Goal: Transaction & Acquisition: Obtain resource

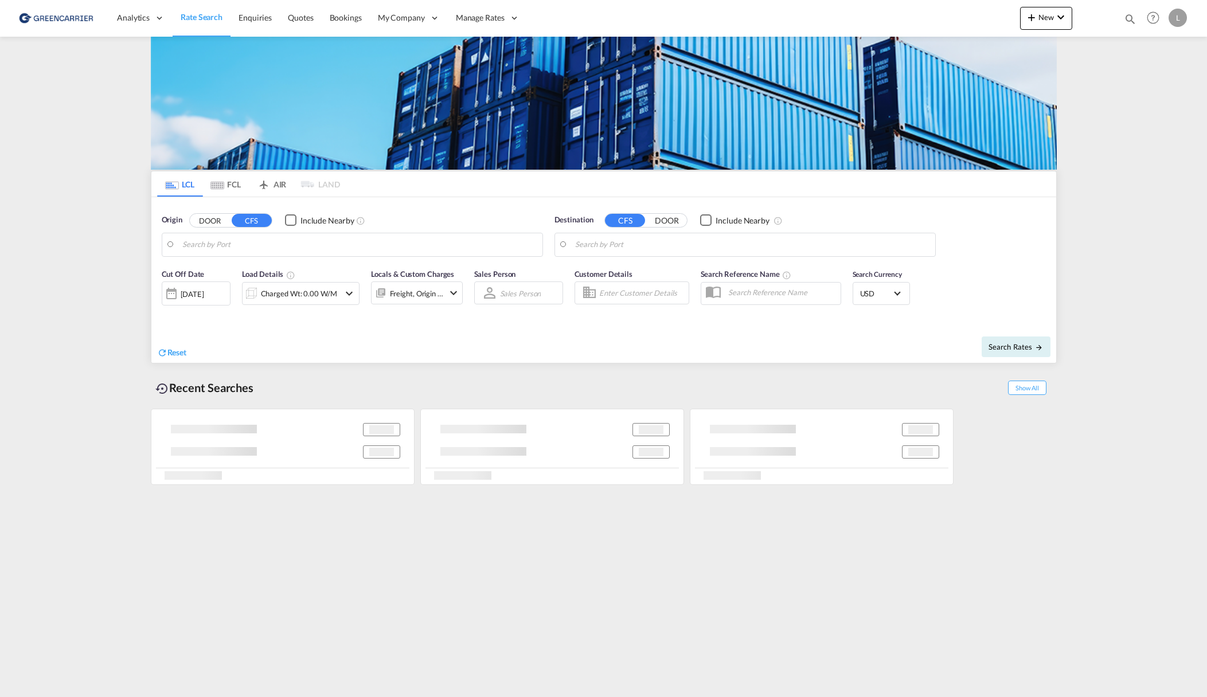
type input "[GEOGRAPHIC_DATA], NOOSL"
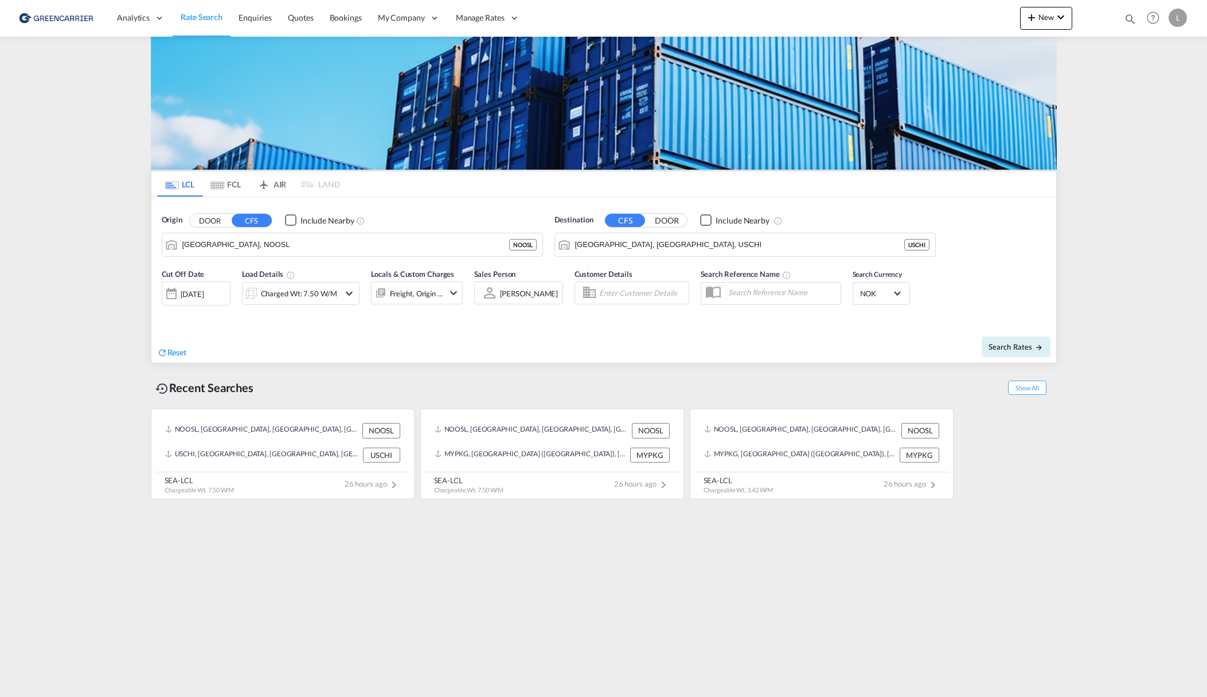
click at [719, 350] on div "Search Rates" at bounding box center [832, 346] width 450 height 33
click at [629, 235] on md-autocomplete "[GEOGRAPHIC_DATA], [GEOGRAPHIC_DATA], USCHI" at bounding box center [752, 244] width 354 height 19
click at [651, 252] on input "[GEOGRAPHIC_DATA], [GEOGRAPHIC_DATA], USCHI" at bounding box center [752, 244] width 354 height 17
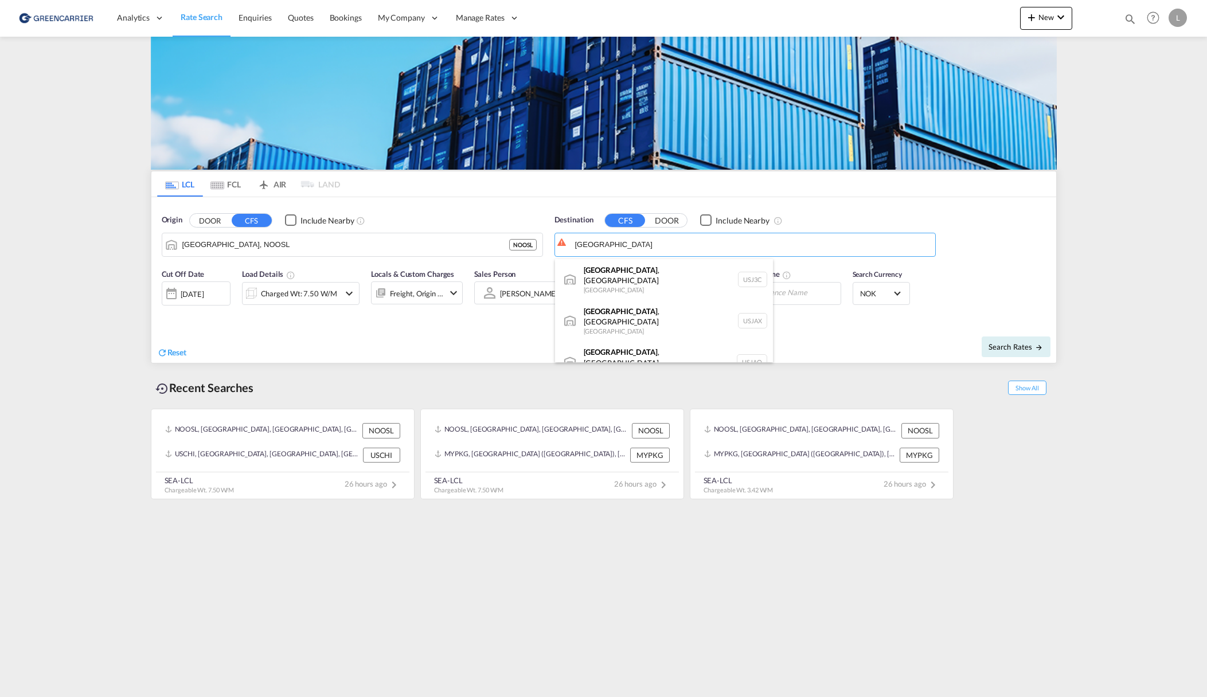
type input "[GEOGRAPHIC_DATA]"
click at [652, 242] on body "Analytics Reports Dashboard Rate Search Enquiries Quotes Bookings" at bounding box center [603, 348] width 1207 height 697
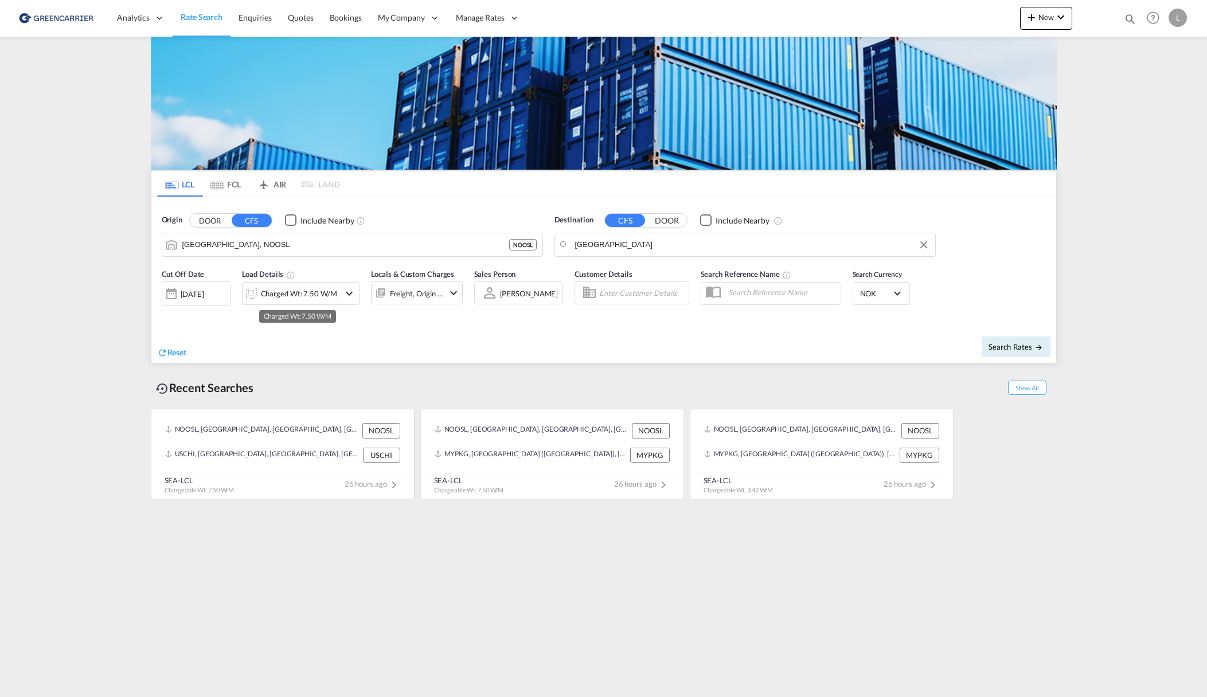
click at [312, 297] on div "Charged Wt: 7.50 W/M" at bounding box center [299, 294] width 76 height 16
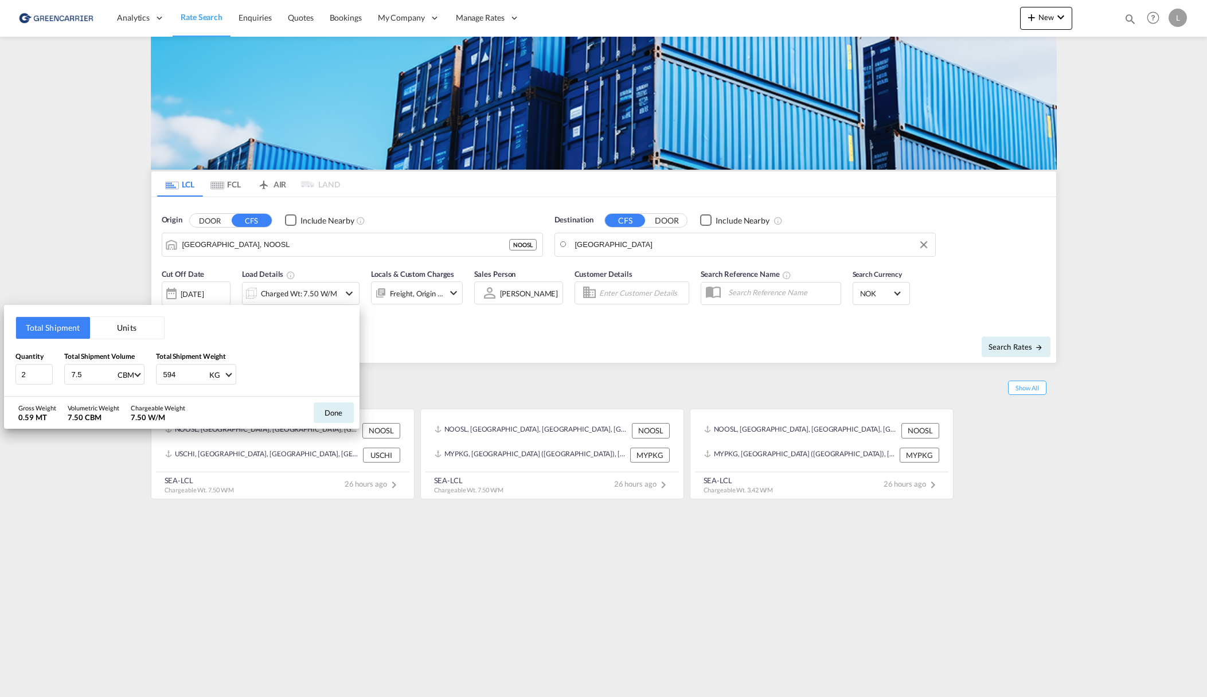
drag, startPoint x: -21, startPoint y: 372, endPoint x: -61, endPoint y: 372, distance: 39.6
click at [0, 372] on html "Analytics Reports Dashboard Rate Search Enquiries Quotes" at bounding box center [603, 348] width 1207 height 697
drag, startPoint x: 24, startPoint y: 365, endPoint x: -11, endPoint y: 368, distance: 35.7
click at [0, 368] on html "Analytics Reports Dashboard Rate Search Enquiries Quotes" at bounding box center [603, 348] width 1207 height 697
type input "1"
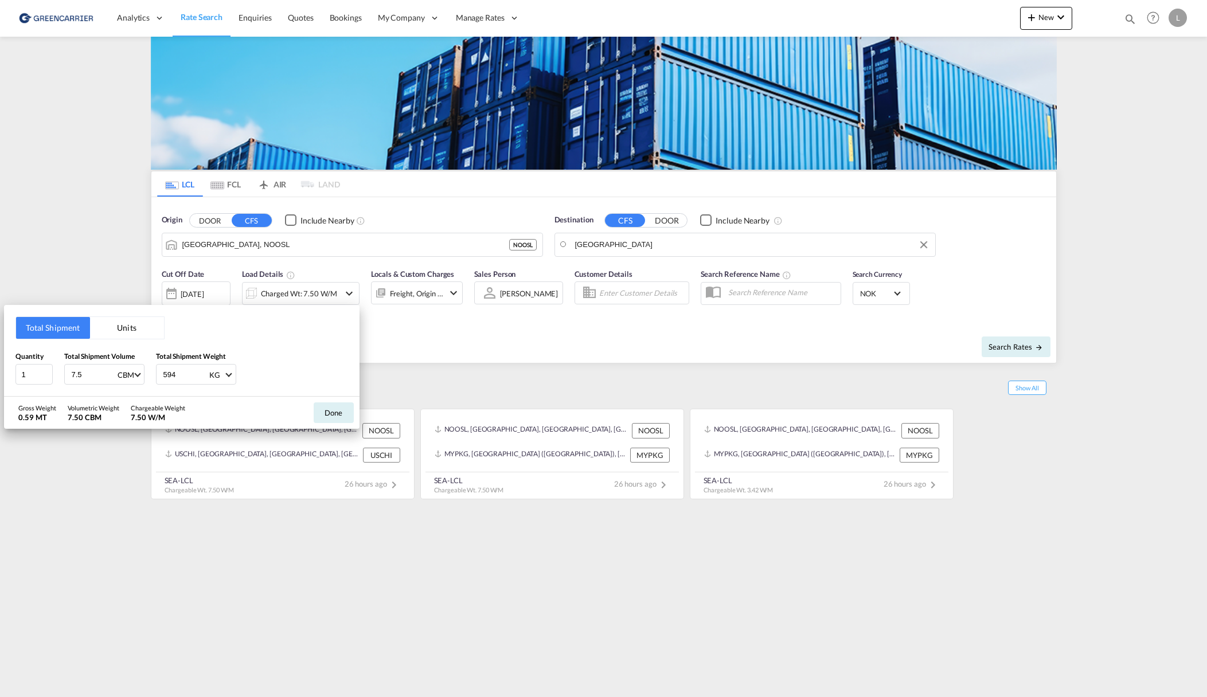
drag, startPoint x: 98, startPoint y: 371, endPoint x: 3, endPoint y: 367, distance: 95.3
click at [2, 369] on div "Total Shipment Units Quantity 1 Total Shipment Volume 7.5 CBM CBM CFT Total Shi…" at bounding box center [603, 348] width 1207 height 697
type input "5.8"
click at [331, 416] on button "Done" at bounding box center [334, 413] width 40 height 21
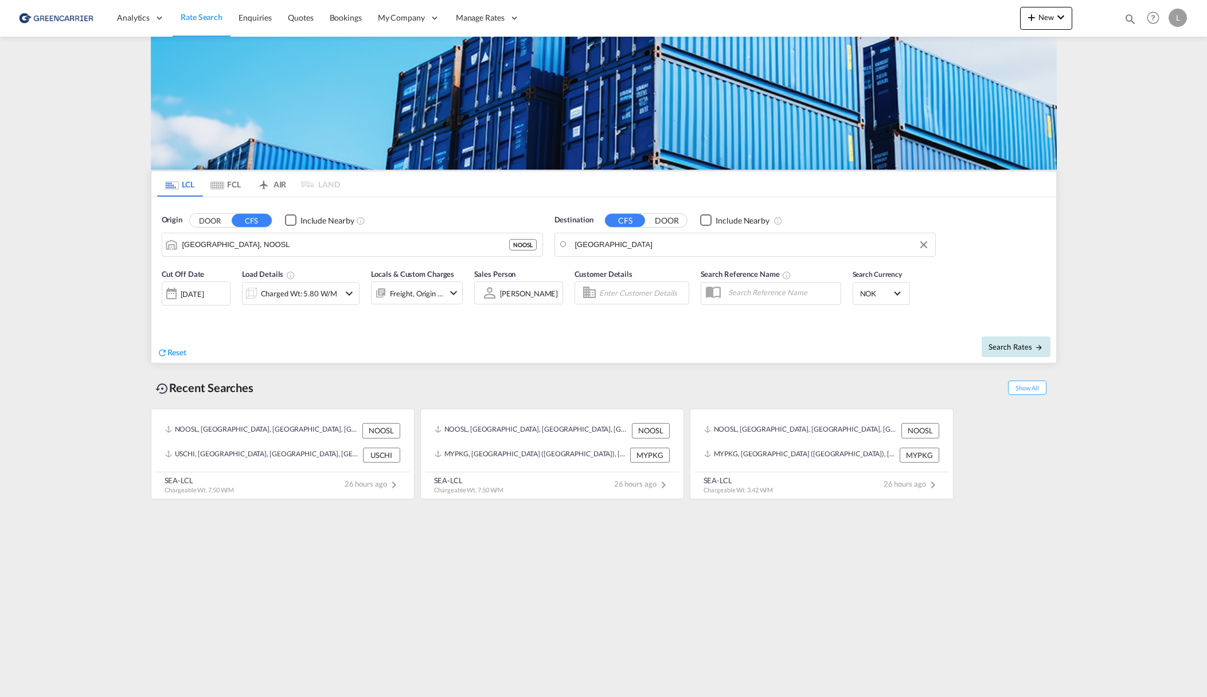
click at [997, 338] on button "Search Rates" at bounding box center [1016, 347] width 69 height 21
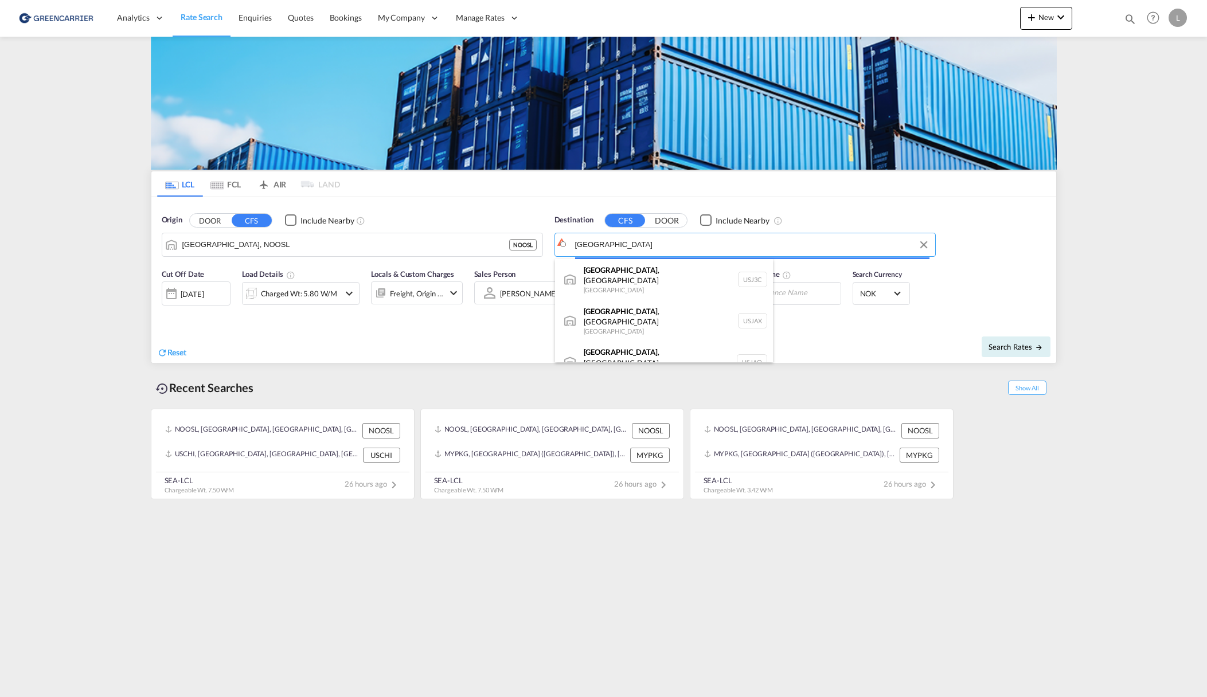
click at [719, 247] on body "Analytics Reports Dashboard Rate Search Enquiries Quotes Bookings" at bounding box center [603, 348] width 1207 height 697
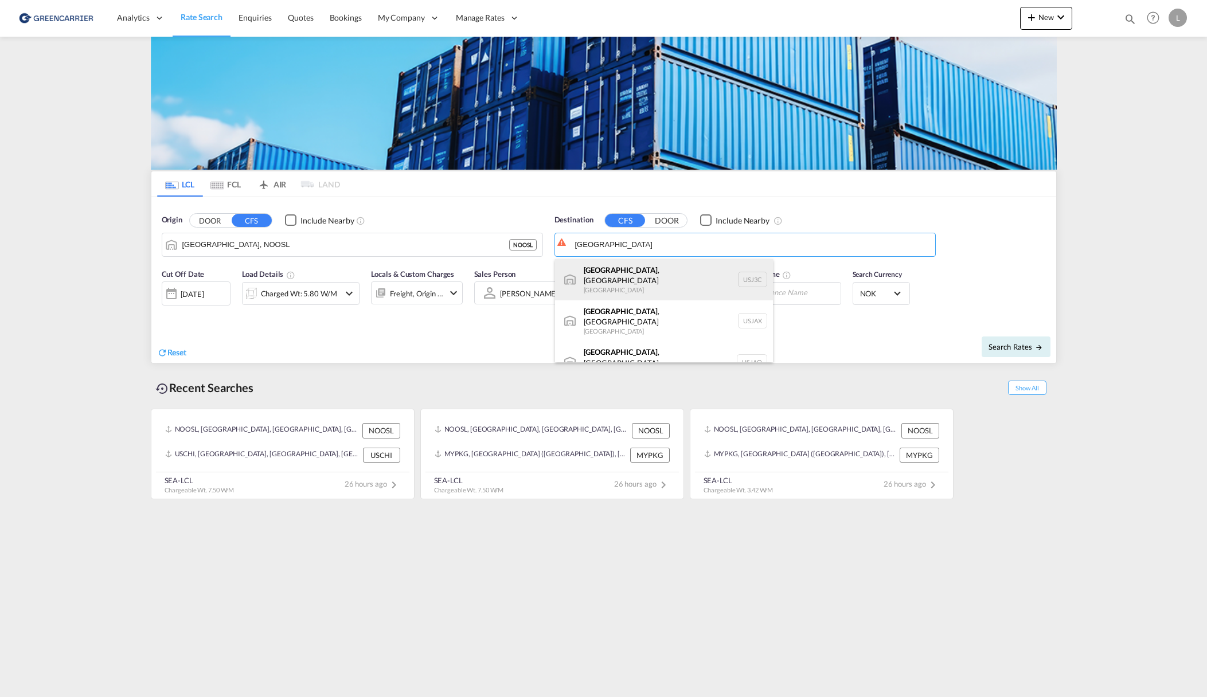
click at [635, 267] on div "[GEOGRAPHIC_DATA] , OR [GEOGRAPHIC_DATA] USJ3C" at bounding box center [664, 279] width 218 height 41
type input "[GEOGRAPHIC_DATA], [GEOGRAPHIC_DATA], USJ3C"
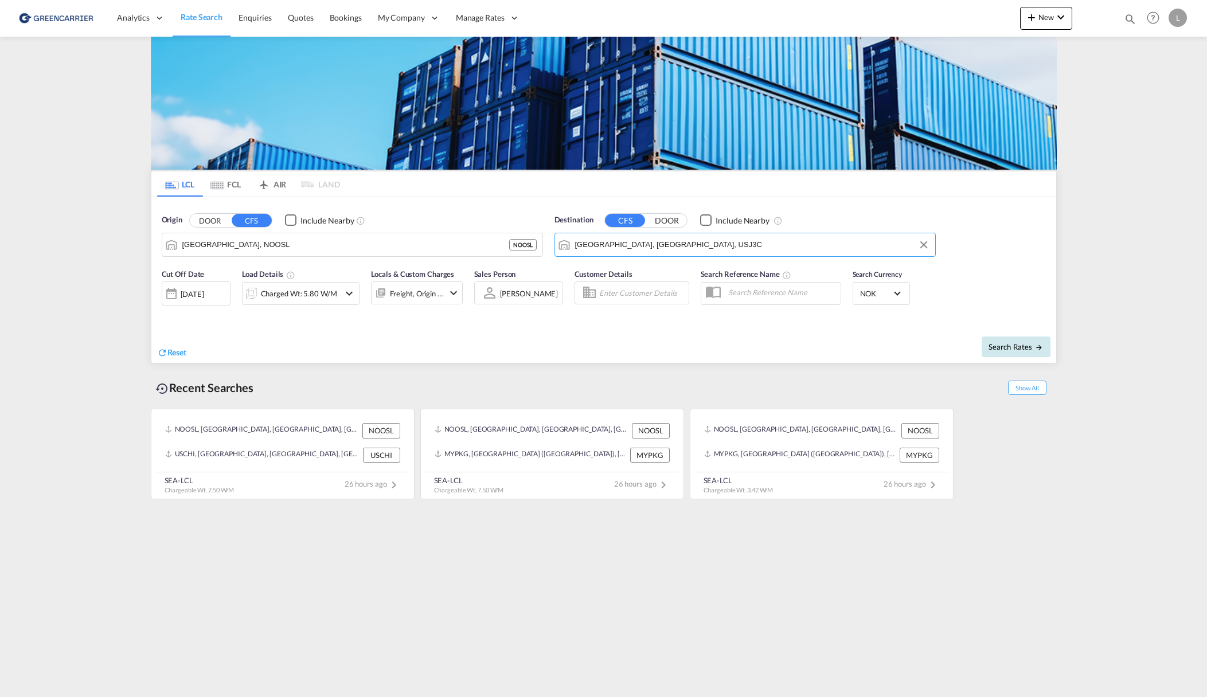
click at [996, 348] on span "Search Rates" at bounding box center [1016, 346] width 55 height 9
type input "NOOSL to USJ3C / [DATE]"
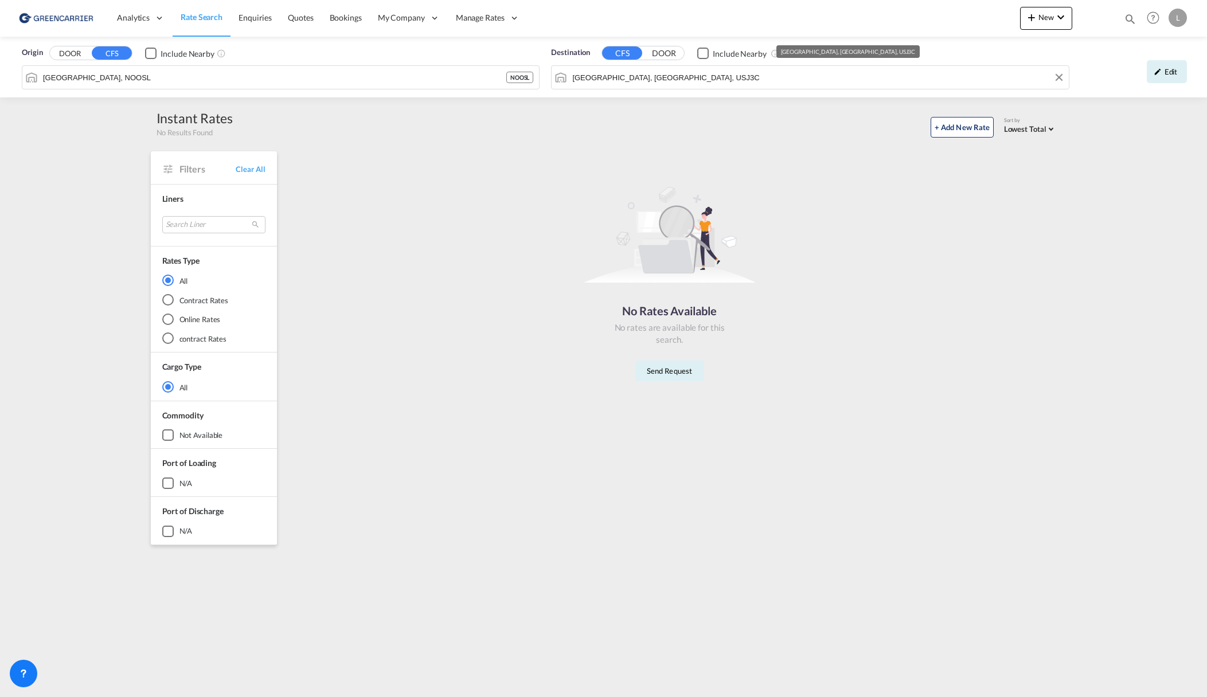
click at [699, 71] on input "[GEOGRAPHIC_DATA], [GEOGRAPHIC_DATA], USJ3C" at bounding box center [817, 77] width 490 height 17
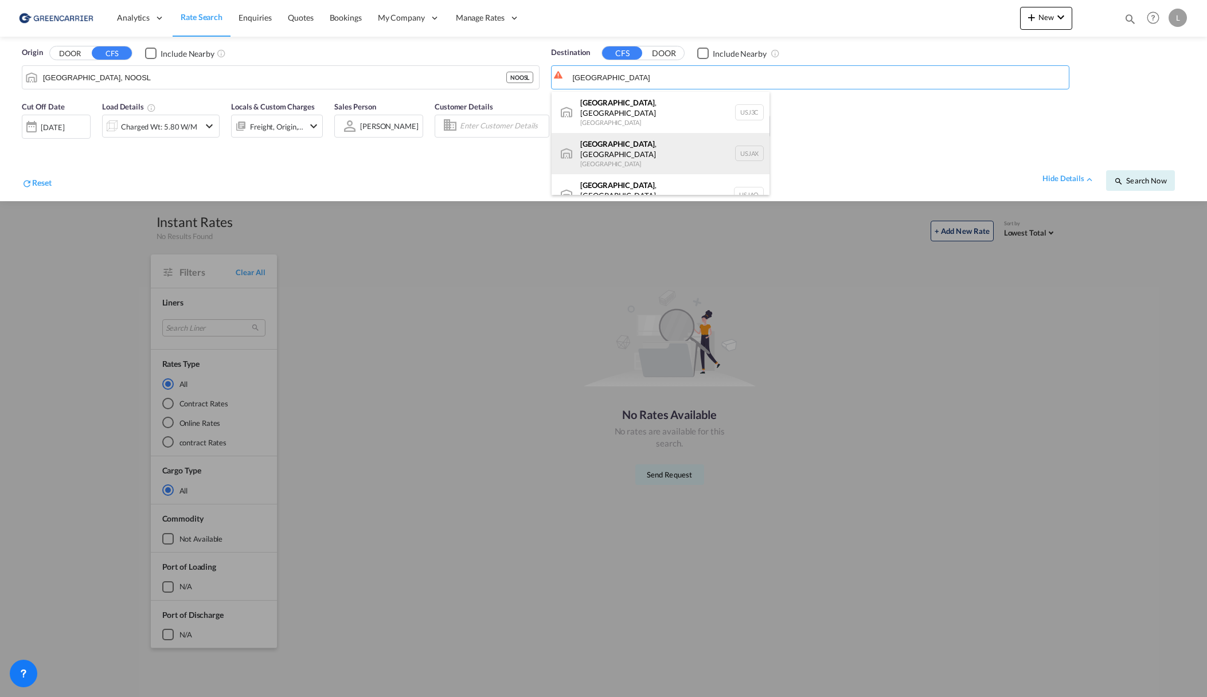
click at [653, 134] on div "[GEOGRAPHIC_DATA] , [GEOGRAPHIC_DATA] [GEOGRAPHIC_DATA] USJAX" at bounding box center [661, 153] width 218 height 41
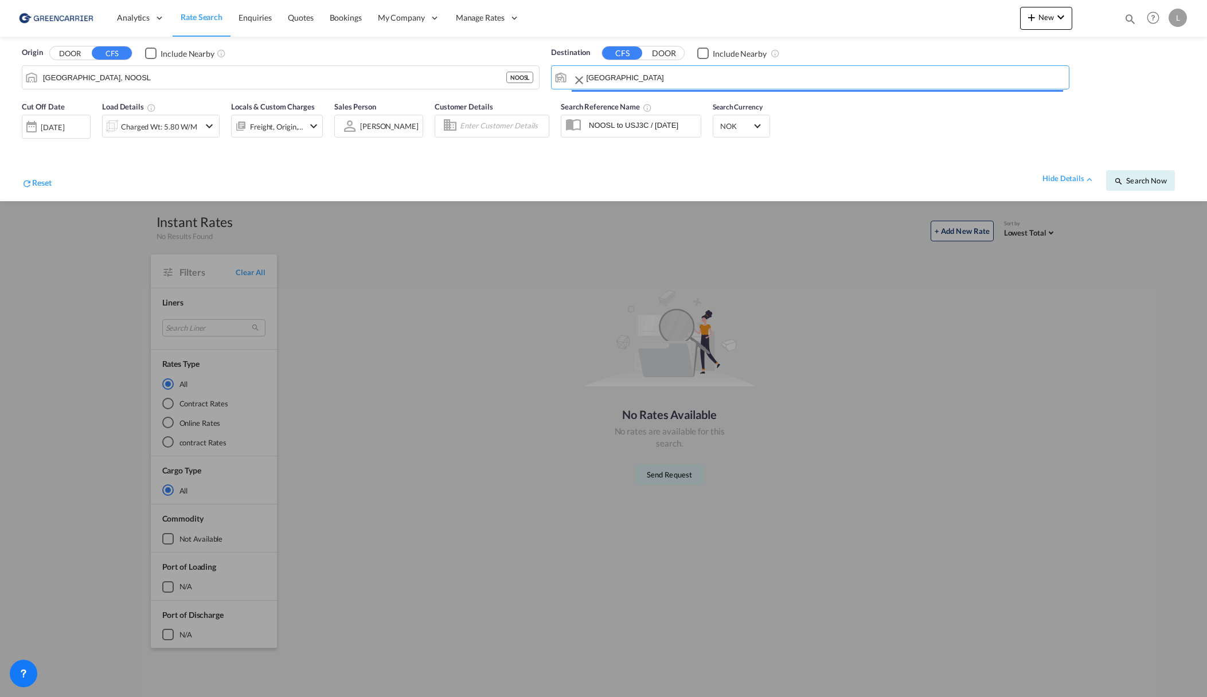
type input "[GEOGRAPHIC_DATA], [GEOGRAPHIC_DATA], [GEOGRAPHIC_DATA]"
click at [1164, 188] on button "Search Now" at bounding box center [1140, 180] width 69 height 21
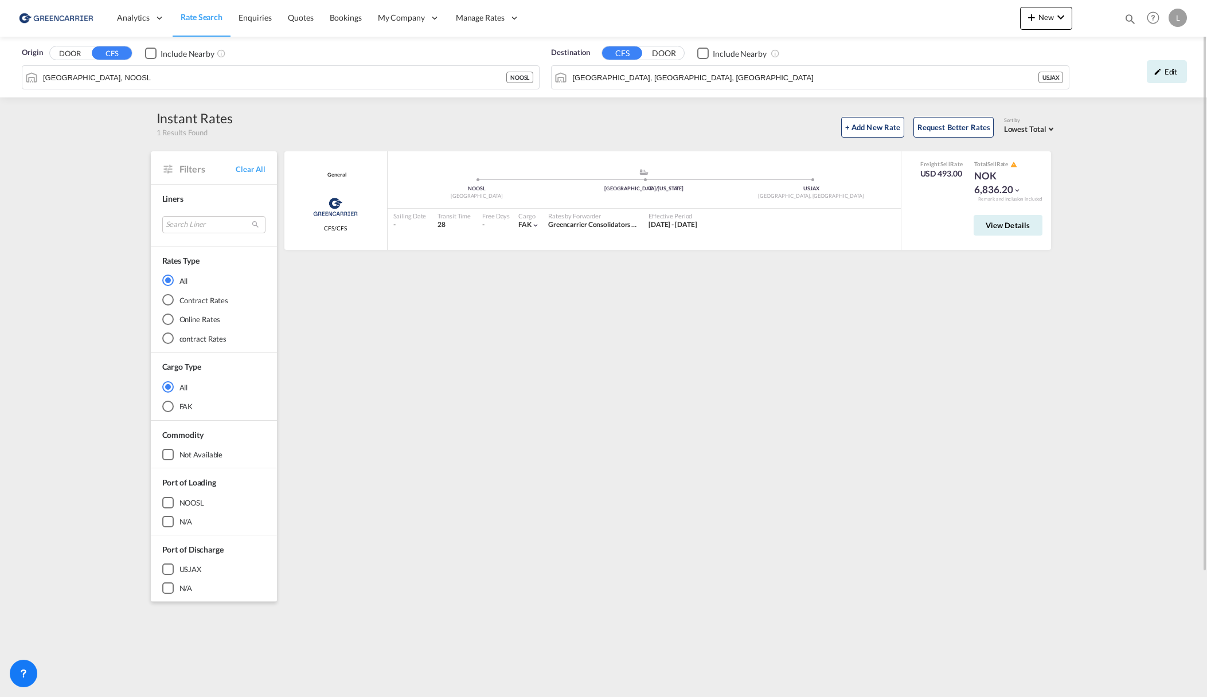
click at [820, 358] on div "General Greencarrier Consolidator CFS/CFS added by you .a{fill:#aaa8ad;} .a{fil…" at bounding box center [670, 495] width 774 height 688
